Goal: Information Seeking & Learning: Learn about a topic

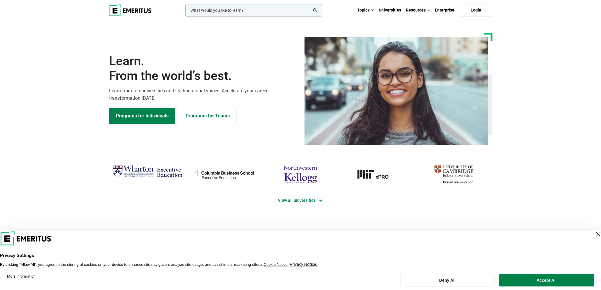
click at [108, 114] on div "Learn. From the world’s best. Learn from top universities and leading global vo…" at bounding box center [202, 89] width 195 height 70
click at [129, 117] on link "Programs for Individuals" at bounding box center [142, 116] width 66 height 16
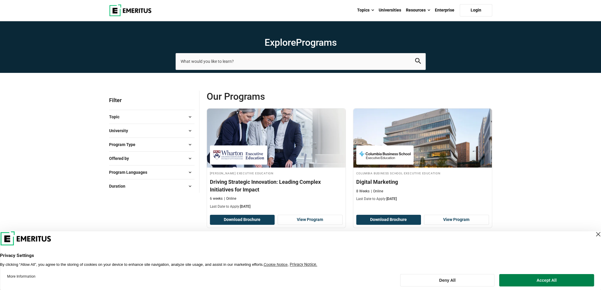
click at [127, 115] on button "Topic" at bounding box center [151, 117] width 85 height 9
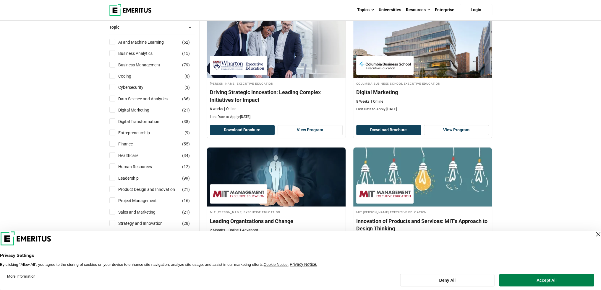
scroll to position [118, 0]
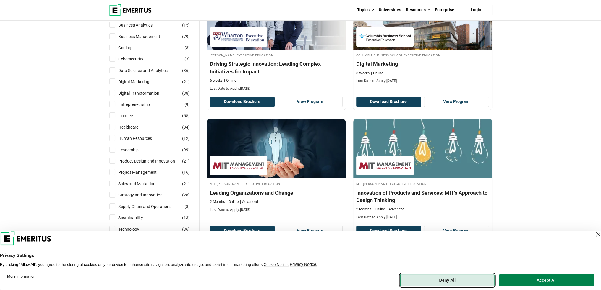
click at [436, 285] on button "Deny All" at bounding box center [447, 281] width 94 height 12
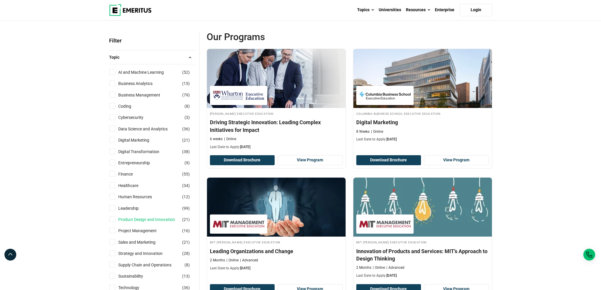
scroll to position [59, 0]
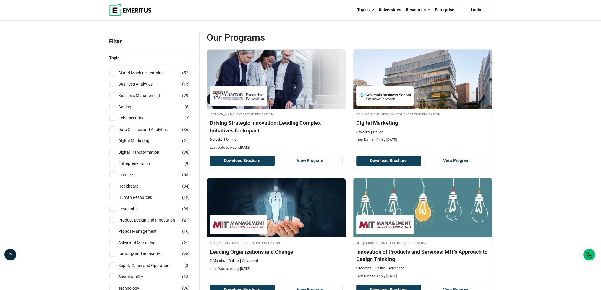
click at [112, 175] on input "Finance ( 55 )" at bounding box center [112, 175] width 6 height 6
checkbox input "true"
click at [171, 56] on button "Topic" at bounding box center [151, 57] width 85 height 9
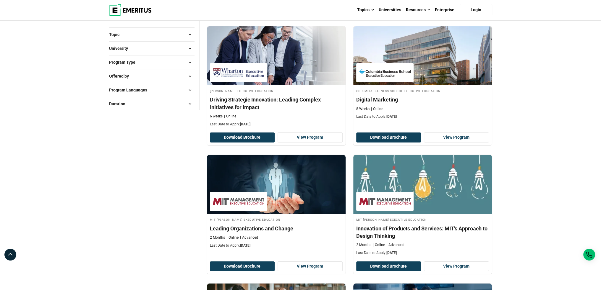
scroll to position [148, 0]
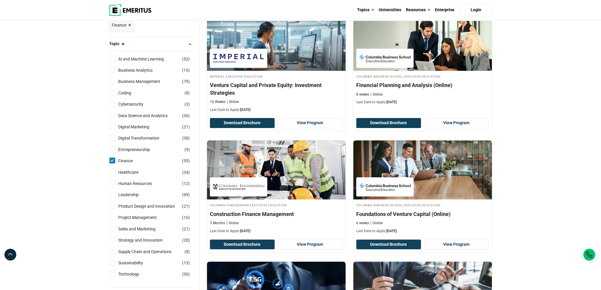
scroll to position [59, 0]
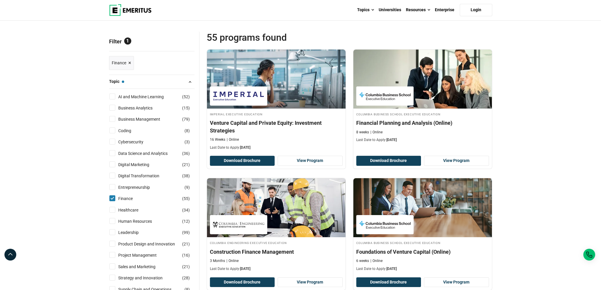
click at [171, 81] on button "Topic — Finance" at bounding box center [151, 81] width 85 height 9
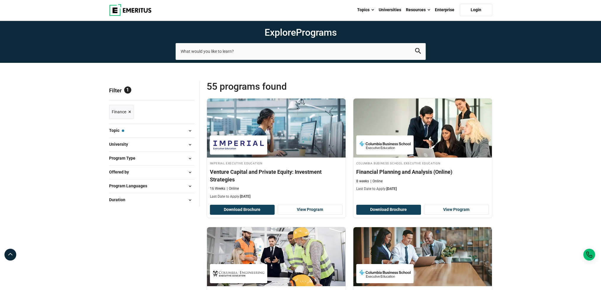
scroll to position [0, 0]
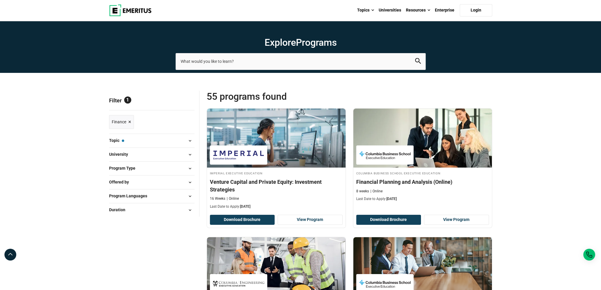
click at [128, 139] on button "Topic — Finance" at bounding box center [151, 141] width 85 height 9
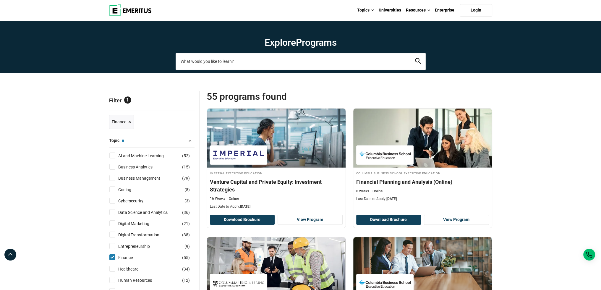
click at [276, 60] on input "search-page" at bounding box center [301, 61] width 250 height 17
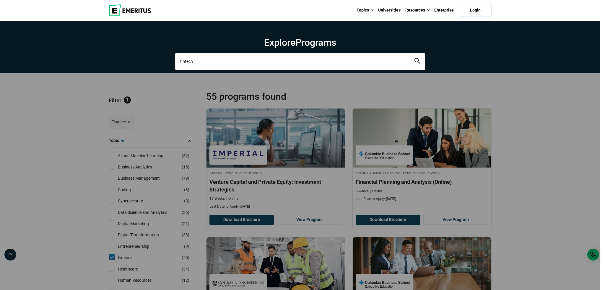
type input "fintech"
click at [415, 58] on button "search" at bounding box center [418, 61] width 6 height 7
click at [419, 59] on icon "search" at bounding box center [418, 61] width 6 height 6
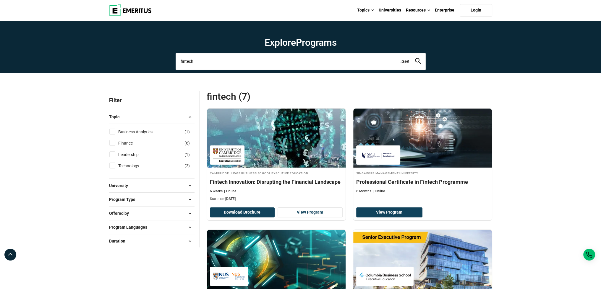
click at [235, 64] on input "fintech" at bounding box center [301, 61] width 250 height 17
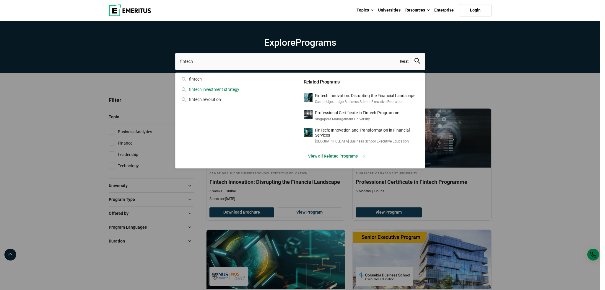
click at [231, 87] on div "fintech investment strategy" at bounding box center [238, 89] width 116 height 7
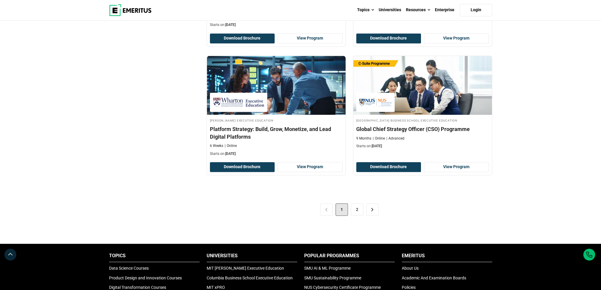
scroll to position [1152, 0]
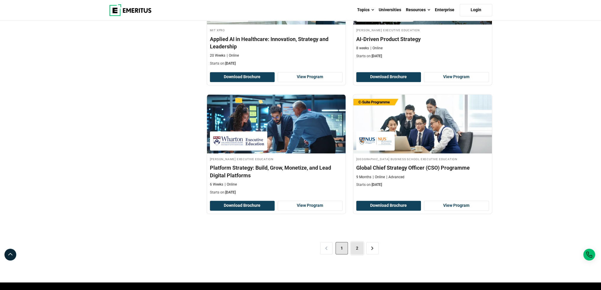
click at [351, 244] on link "2" at bounding box center [357, 248] width 12 height 12
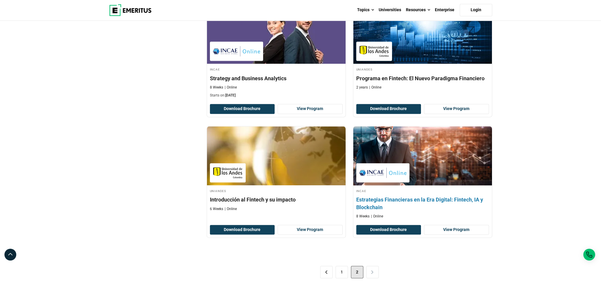
scroll to position [1152, 0]
